Goal: Entertainment & Leisure: Consume media (video, audio)

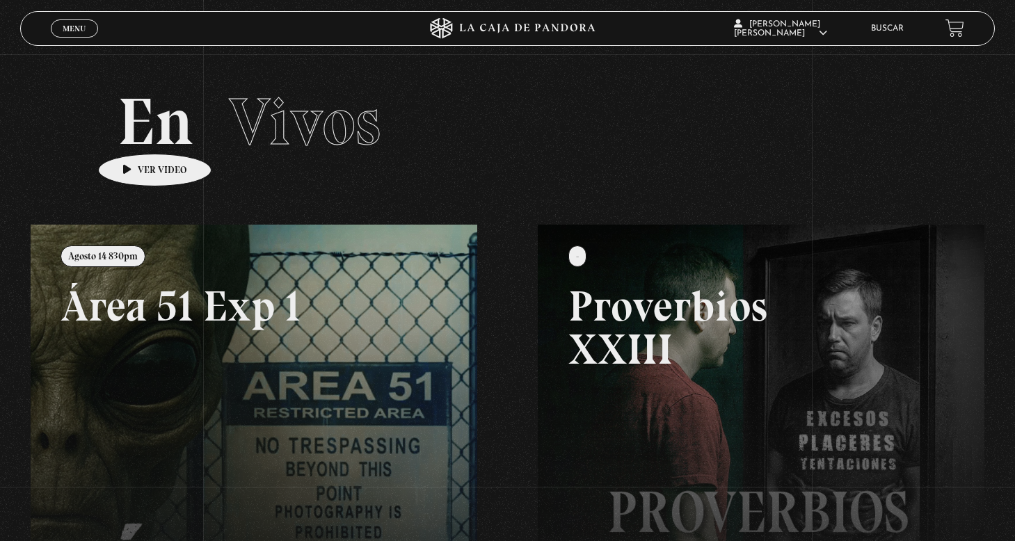
scroll to position [121, 0]
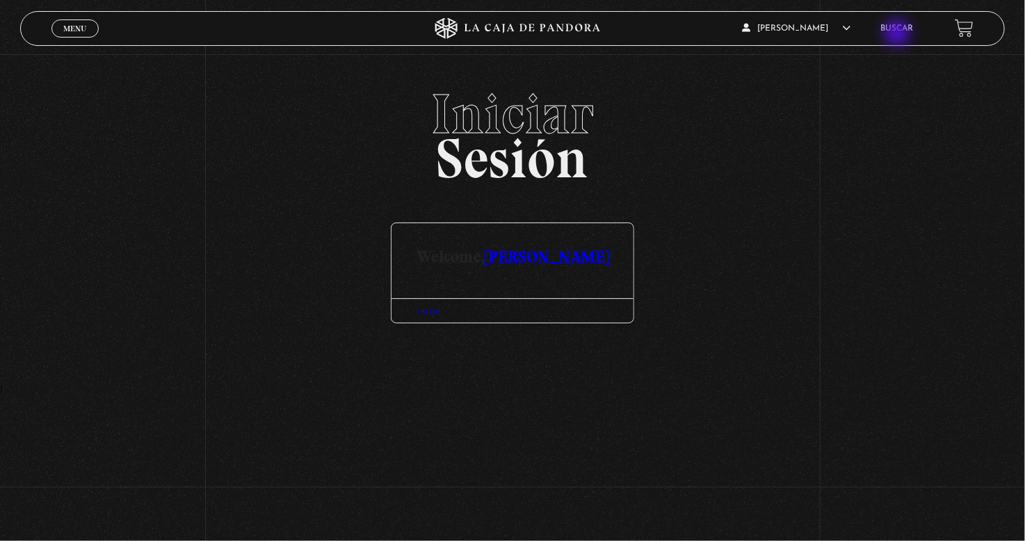
click at [899, 33] on li "Buscar" at bounding box center [897, 28] width 33 height 22
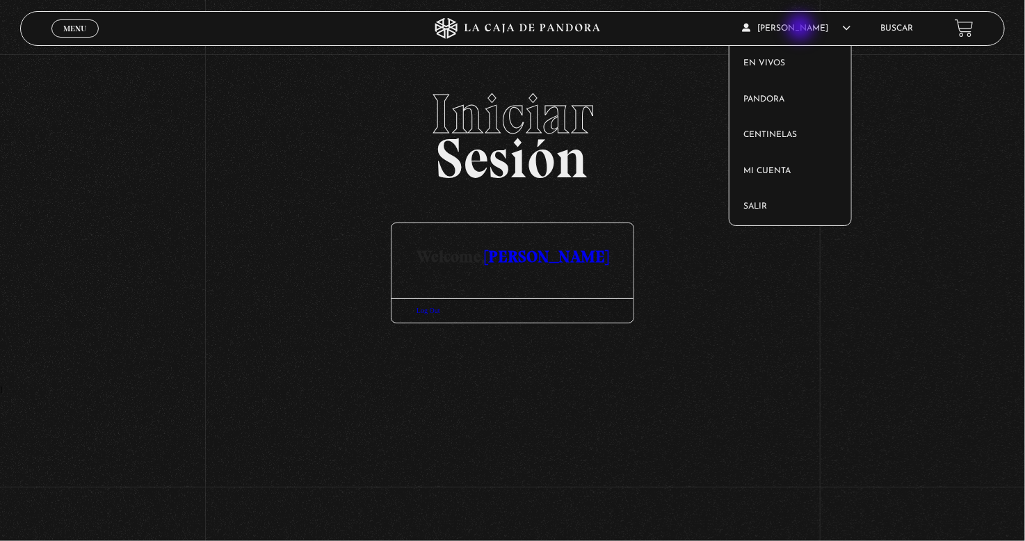
click at [802, 29] on article "[PERSON_NAME] En vivos Pandora Centinelas Mi cuenta Salir" at bounding box center [803, 28] width 123 height 33
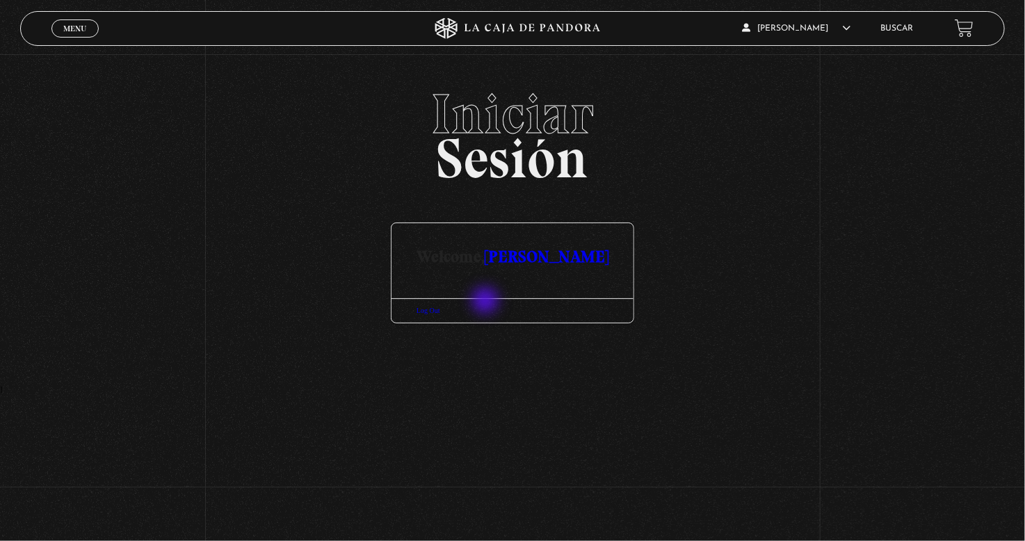
click at [487, 298] on div at bounding box center [513, 281] width 242 height 33
click at [492, 282] on div at bounding box center [513, 281] width 242 height 33
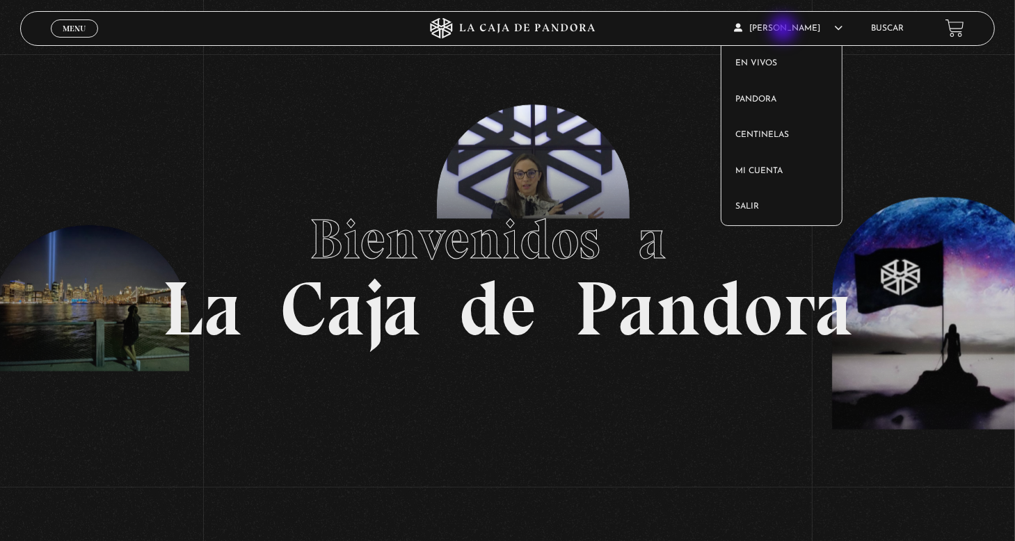
click at [785, 30] on span "[PERSON_NAME]" at bounding box center [788, 28] width 109 height 8
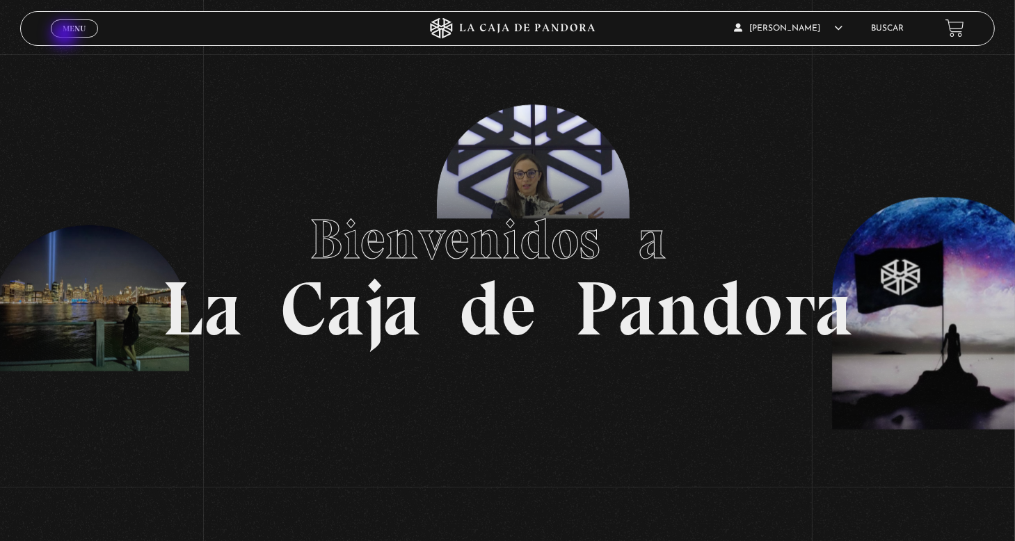
click at [66, 35] on span "Cerrar" at bounding box center [74, 40] width 33 height 10
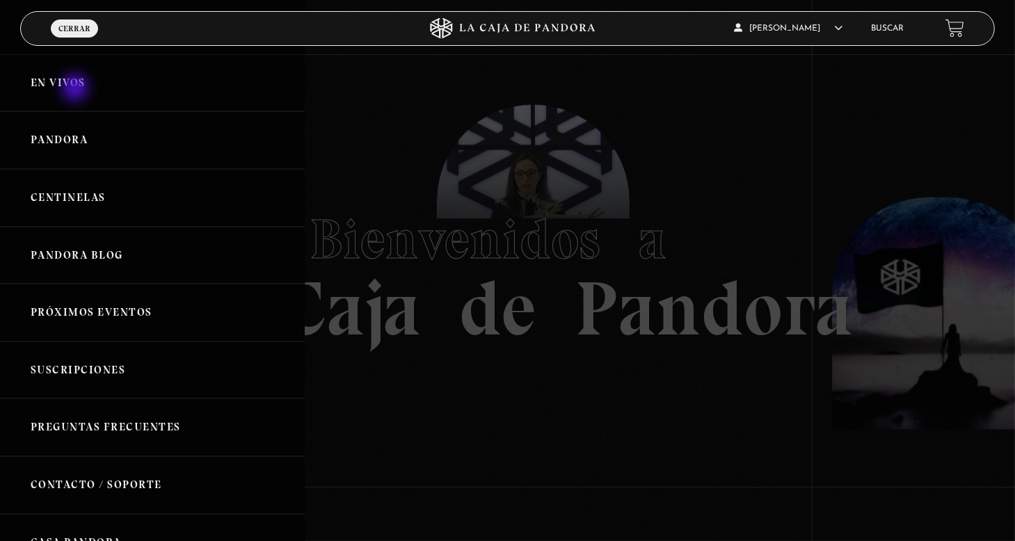
click at [77, 89] on link "En vivos" at bounding box center [152, 83] width 305 height 58
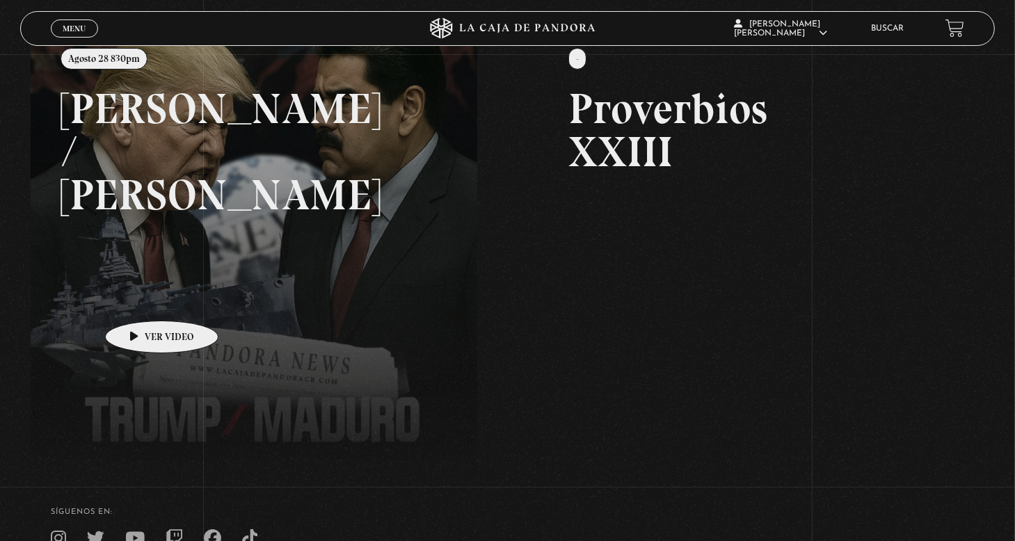
scroll to position [209, 0]
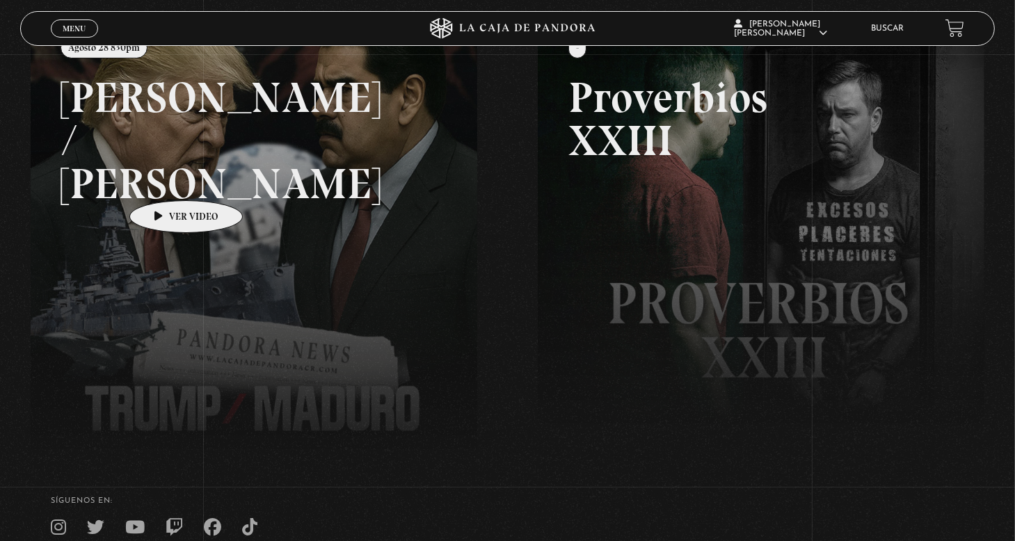
click at [164, 179] on link at bounding box center [538, 286] width 1015 height 541
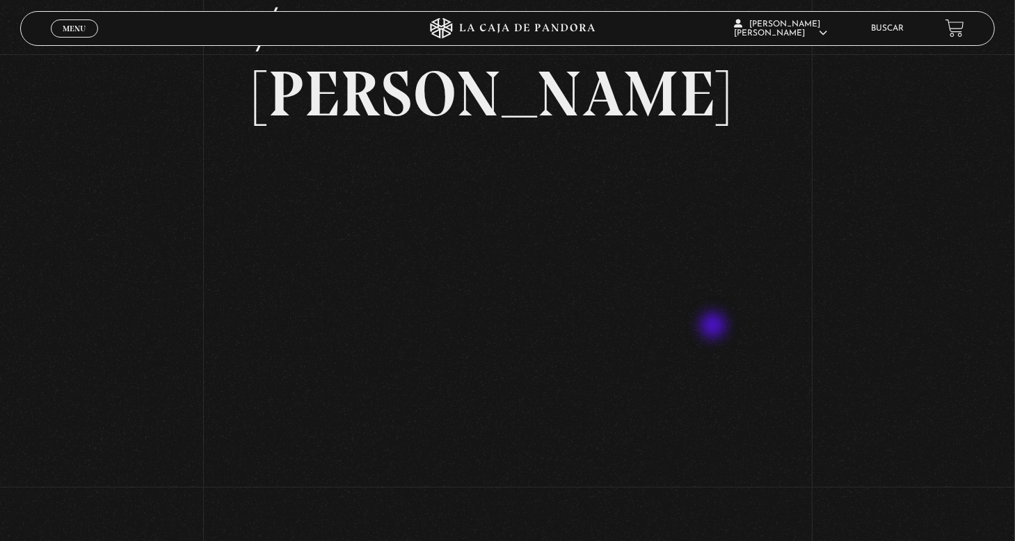
scroll to position [122, 0]
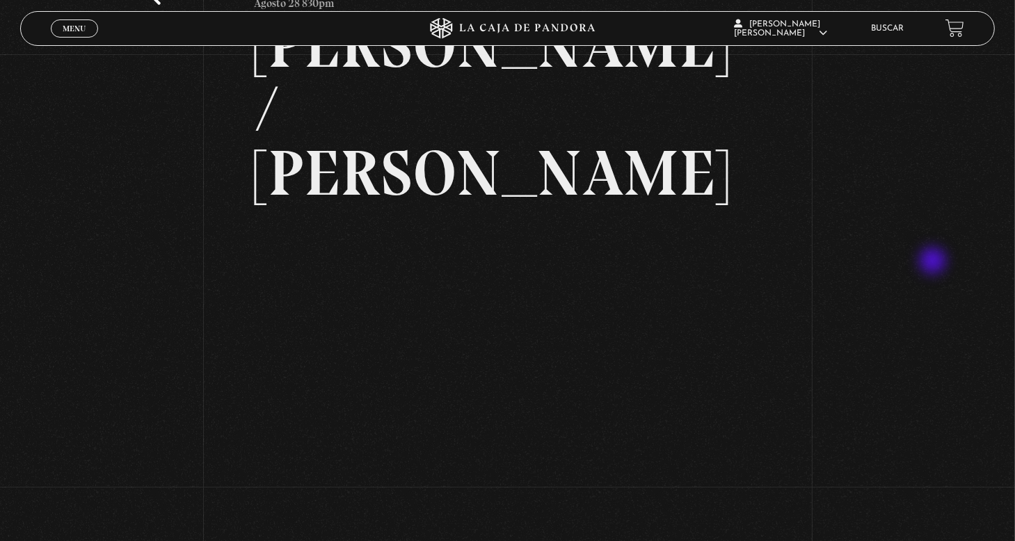
click at [934, 262] on div "Volver Agosto 28 830pm [PERSON_NAME] / [GEOGRAPHIC_DATA]" at bounding box center [507, 409] width 1015 height 955
